Goal: Information Seeking & Learning: Find specific fact

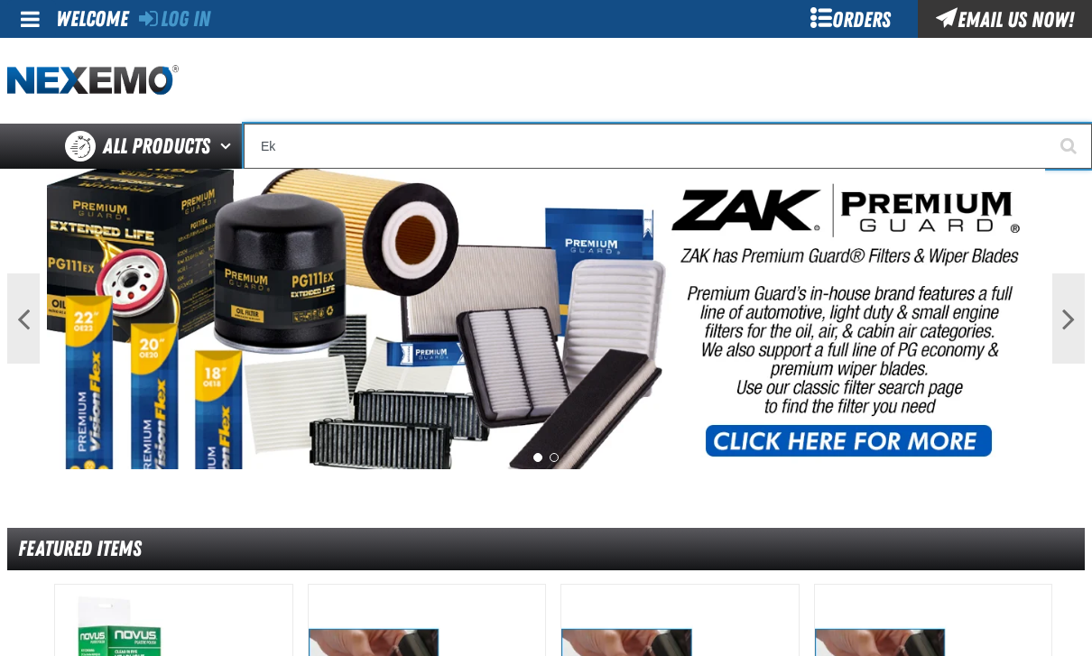
click at [808, 143] on input "Ek" at bounding box center [668, 146] width 848 height 45
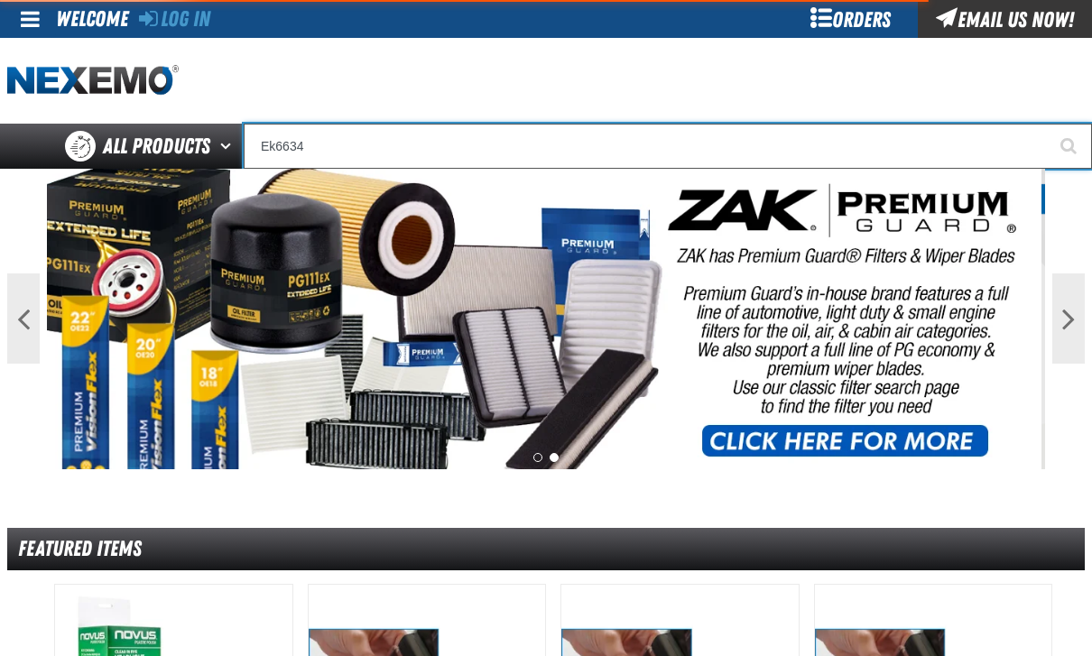
type input "Ek6634"
click at [1069, 146] on button "Start Searching" at bounding box center [1069, 146] width 45 height 45
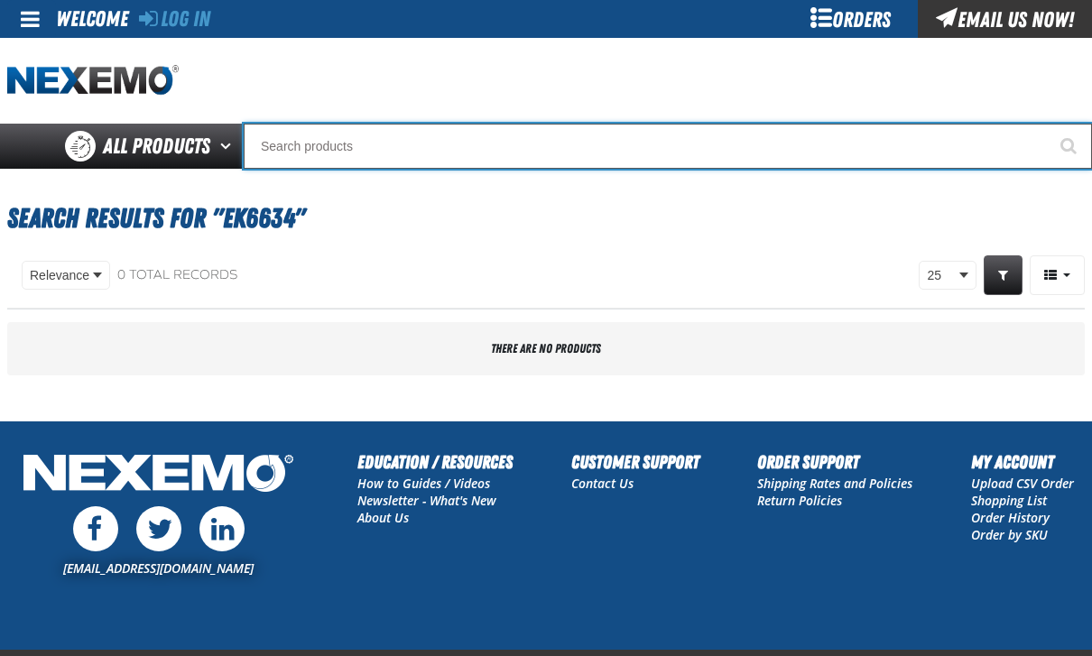
click at [393, 143] on input "Search" at bounding box center [668, 146] width 848 height 45
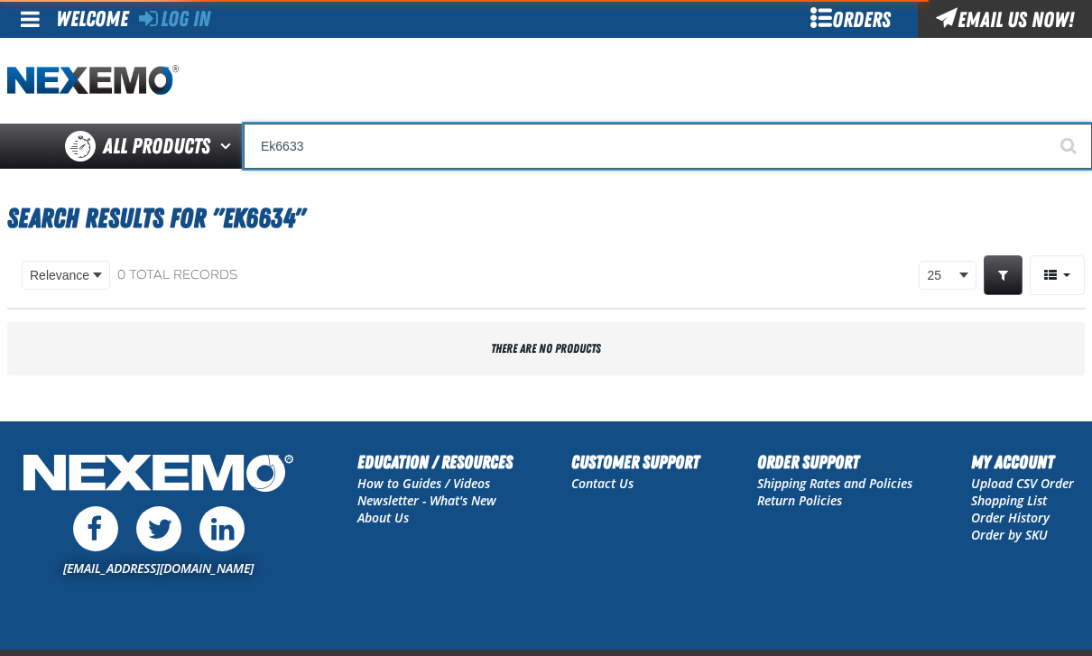
type input "Ek6633"
click at [1069, 146] on button "Start Searching" at bounding box center [1069, 146] width 45 height 45
